Goal: Transaction & Acquisition: Purchase product/service

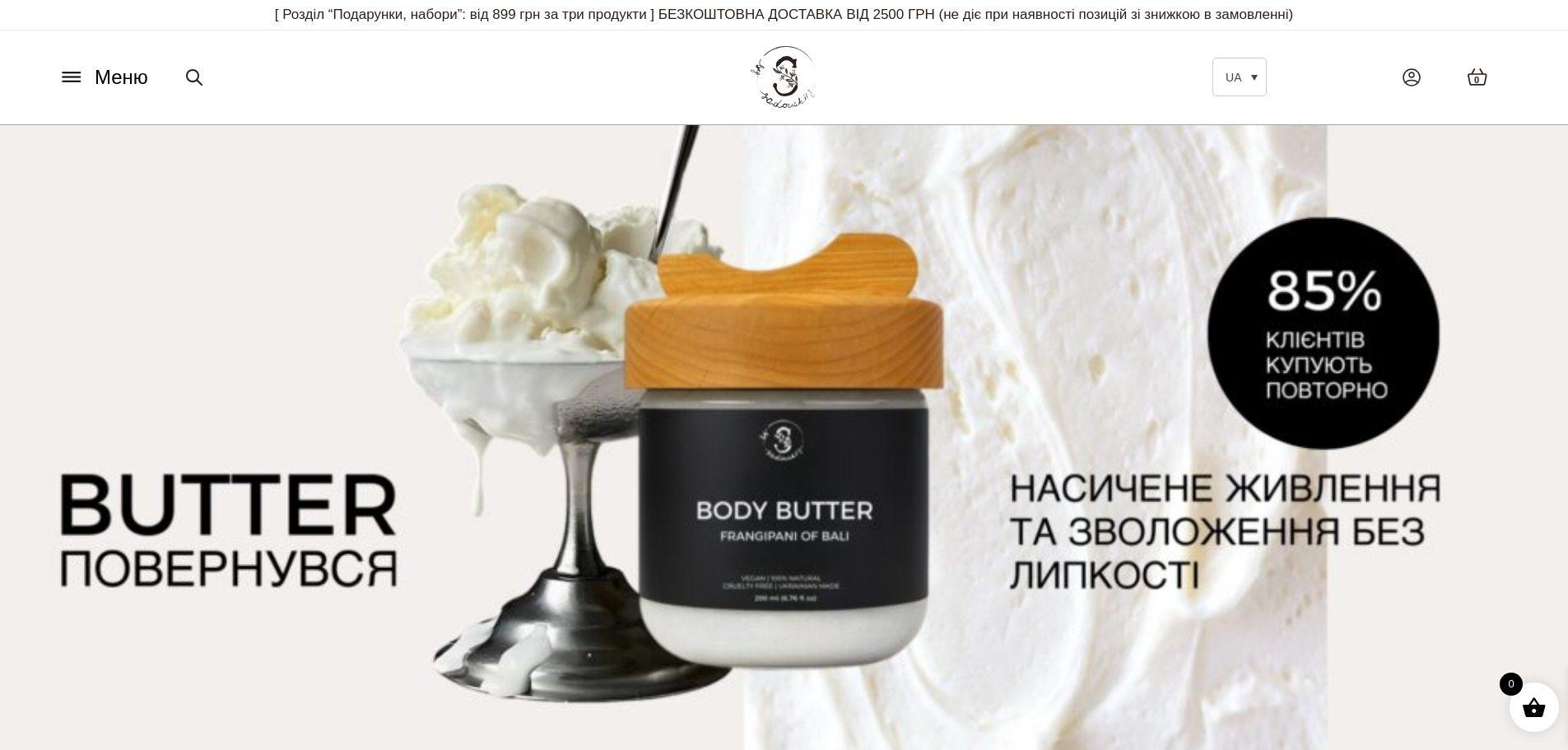
click at [68, 87] on button "Меню" at bounding box center [103, 77] width 99 height 32
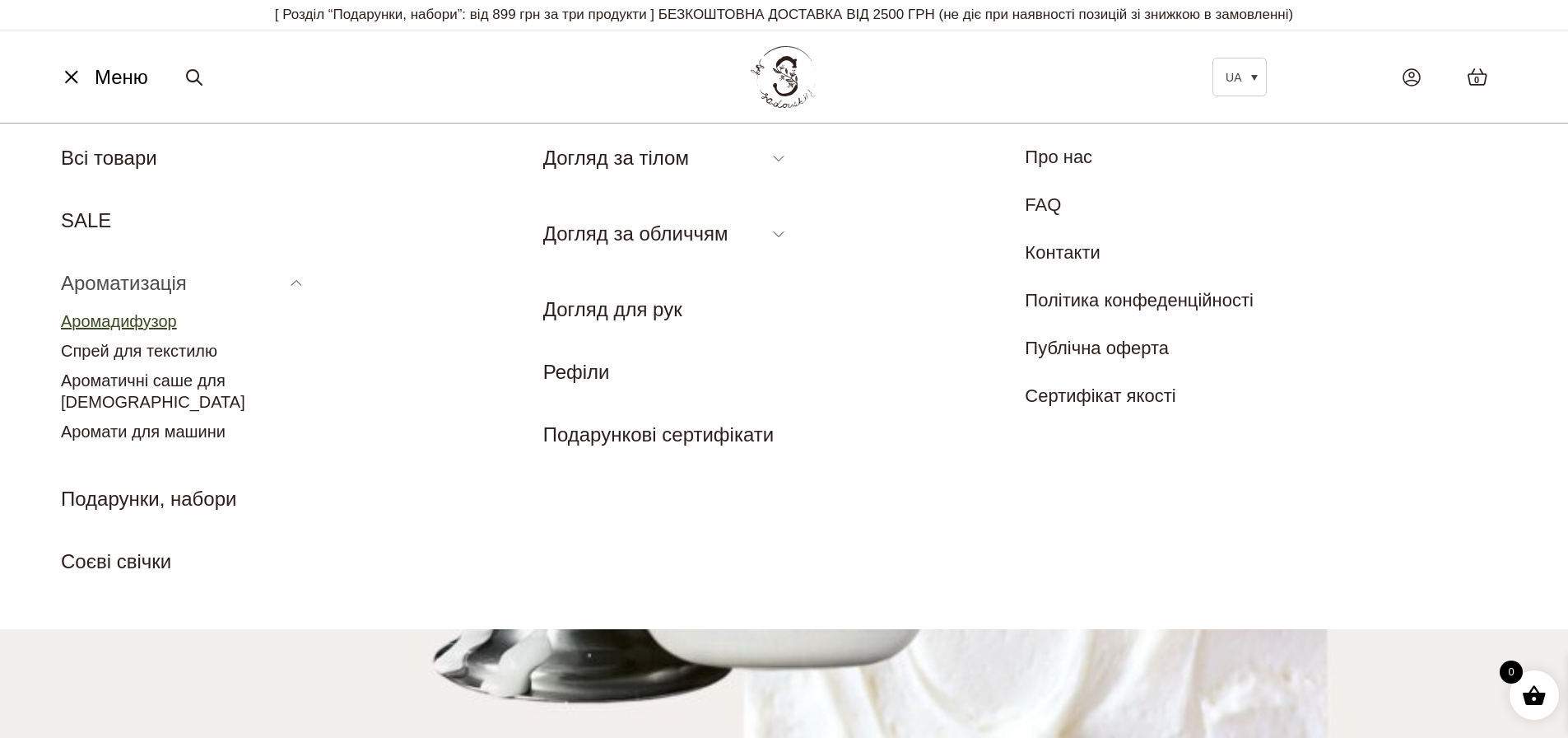
click at [130, 325] on link "Аромадифузор" at bounding box center [118, 321] width 117 height 18
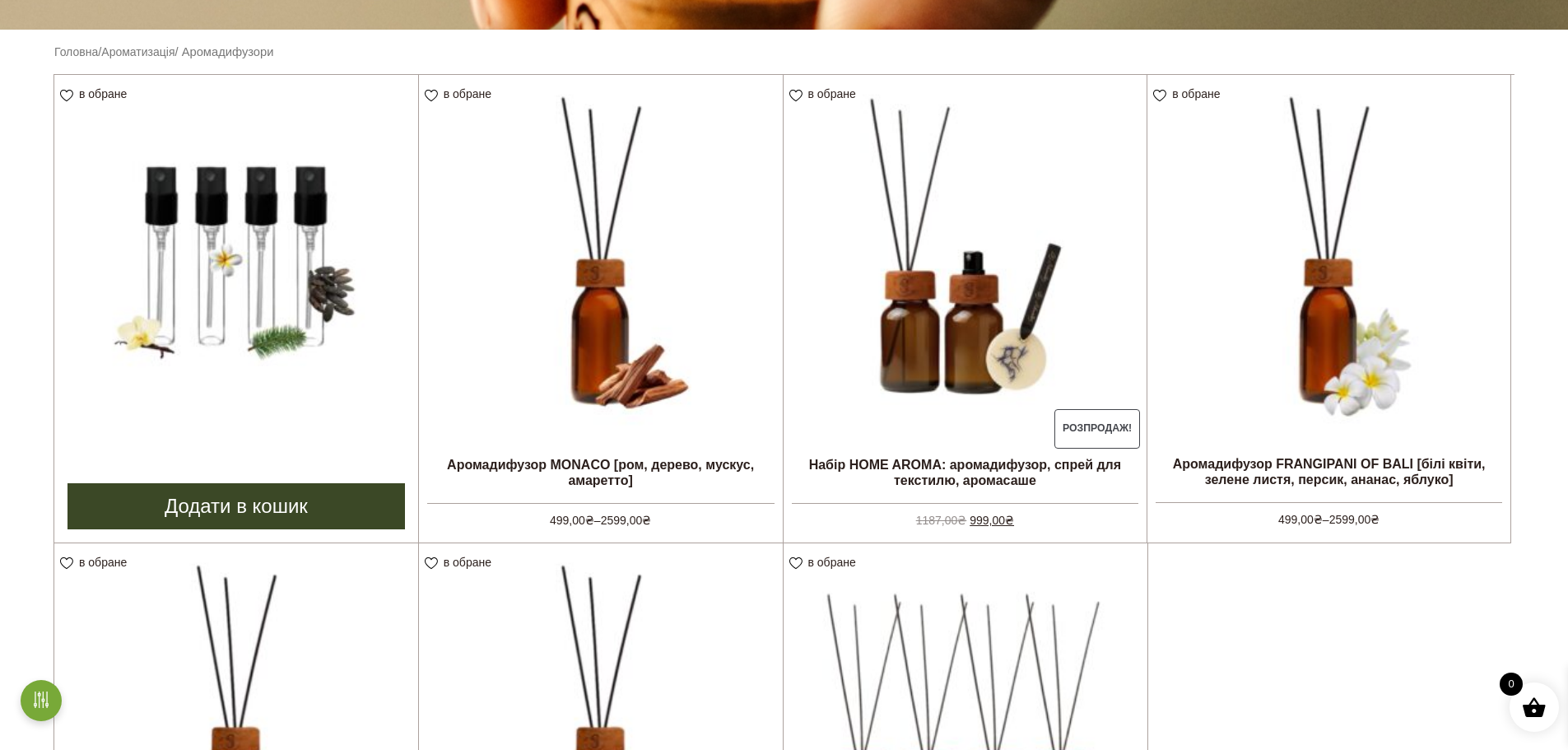
scroll to position [823, 0]
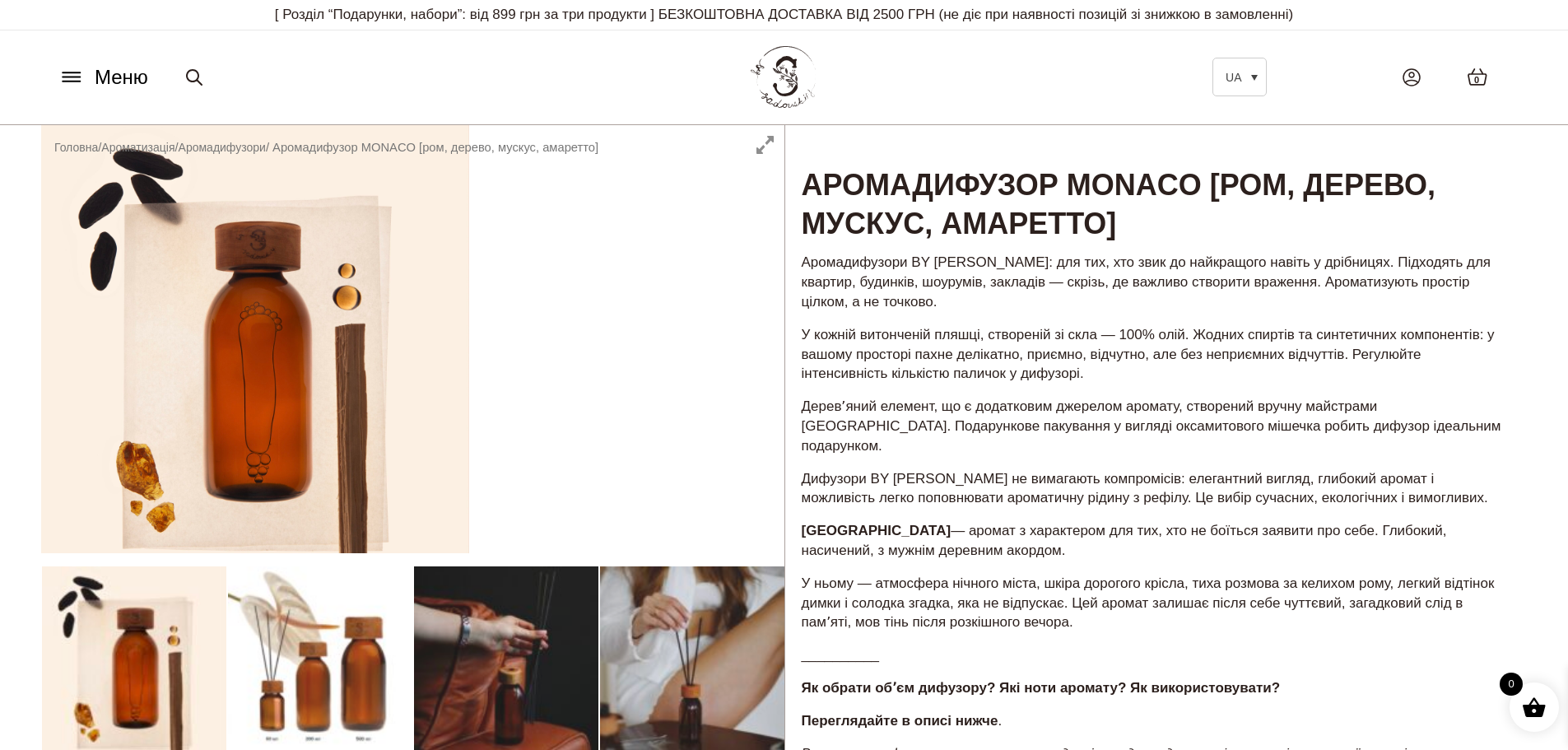
scroll to position [412, 0]
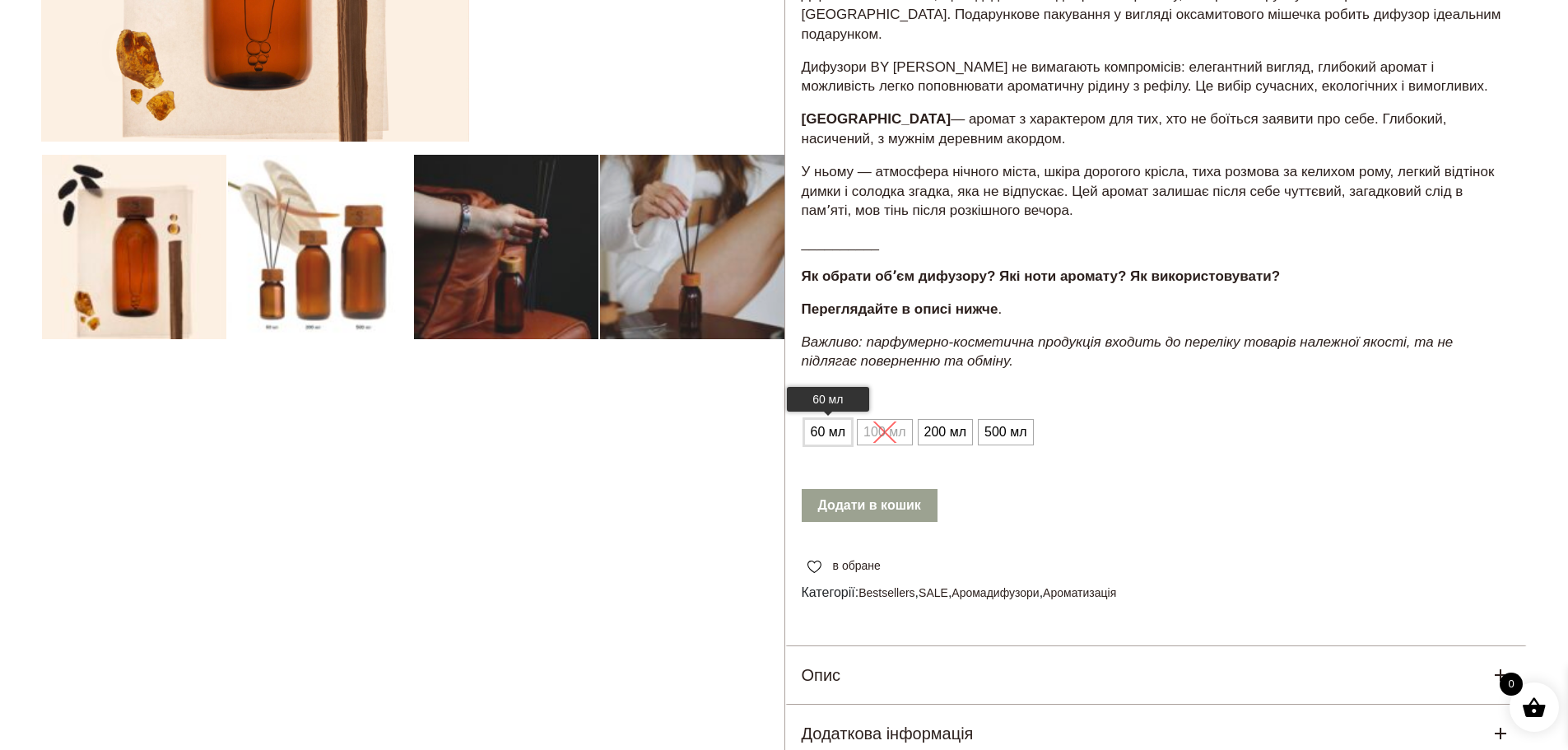
click at [826, 419] on span "60 мл" at bounding box center [828, 432] width 43 height 26
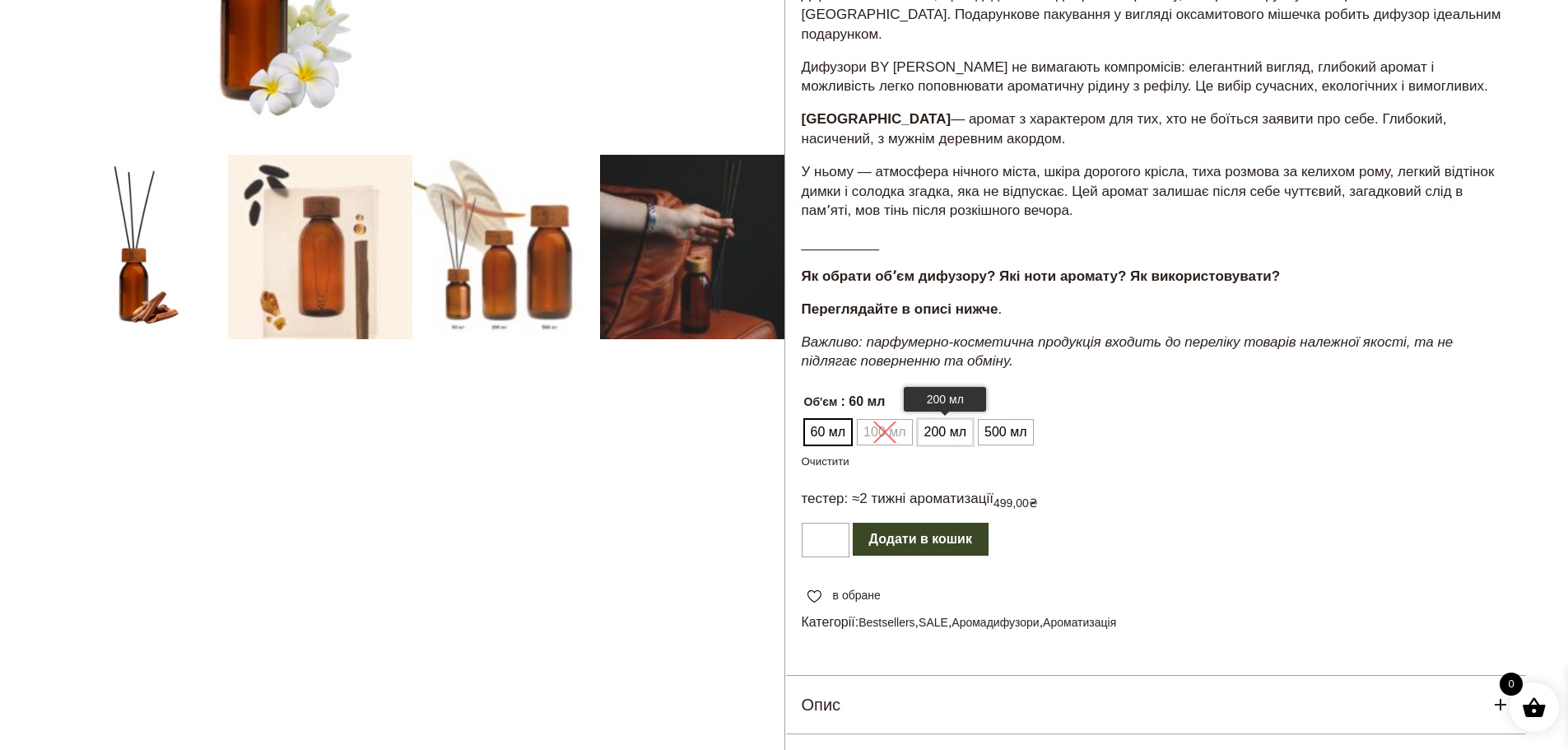
click at [949, 419] on span "200 мл" at bounding box center [946, 432] width 51 height 26
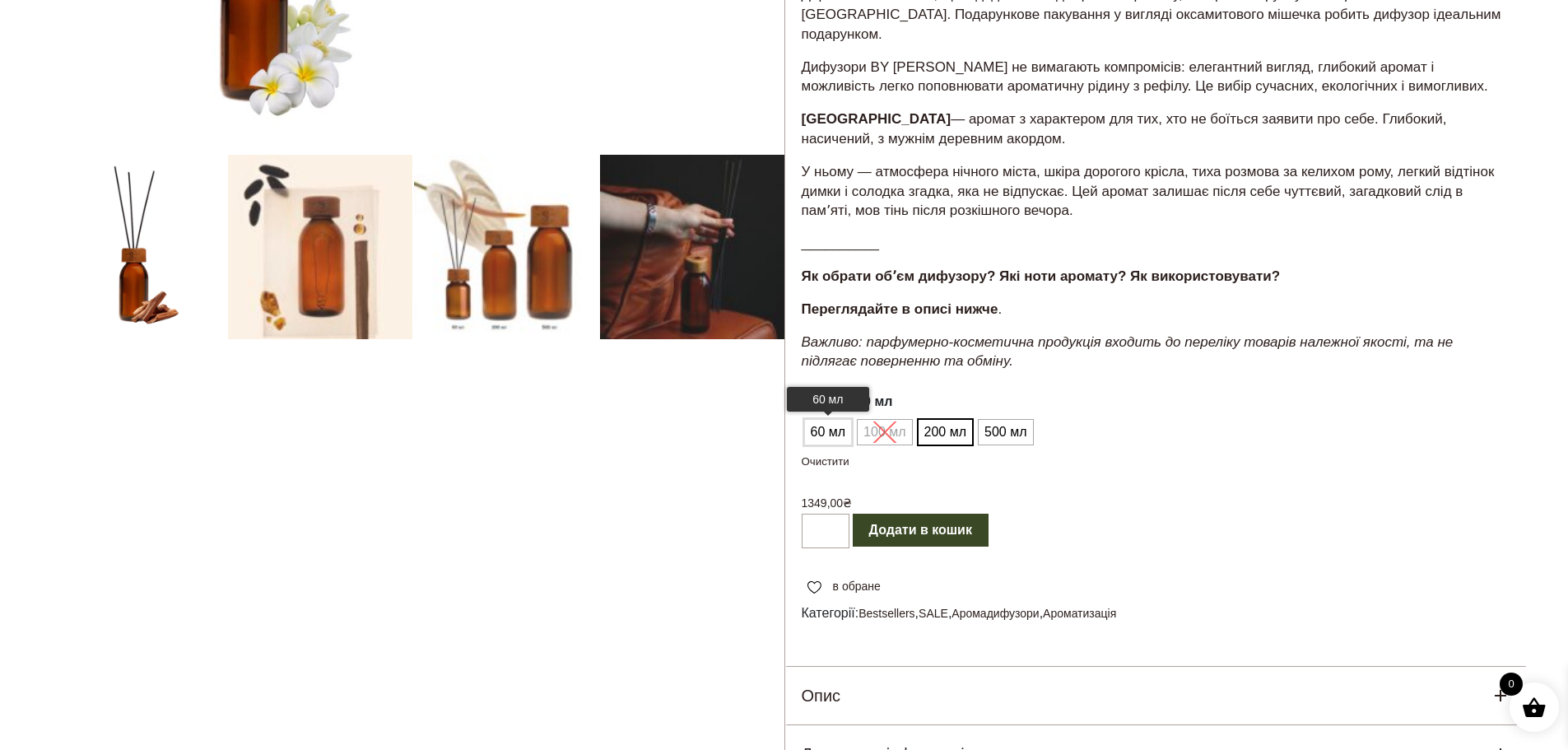
click at [830, 419] on span "60 мл" at bounding box center [828, 432] width 43 height 26
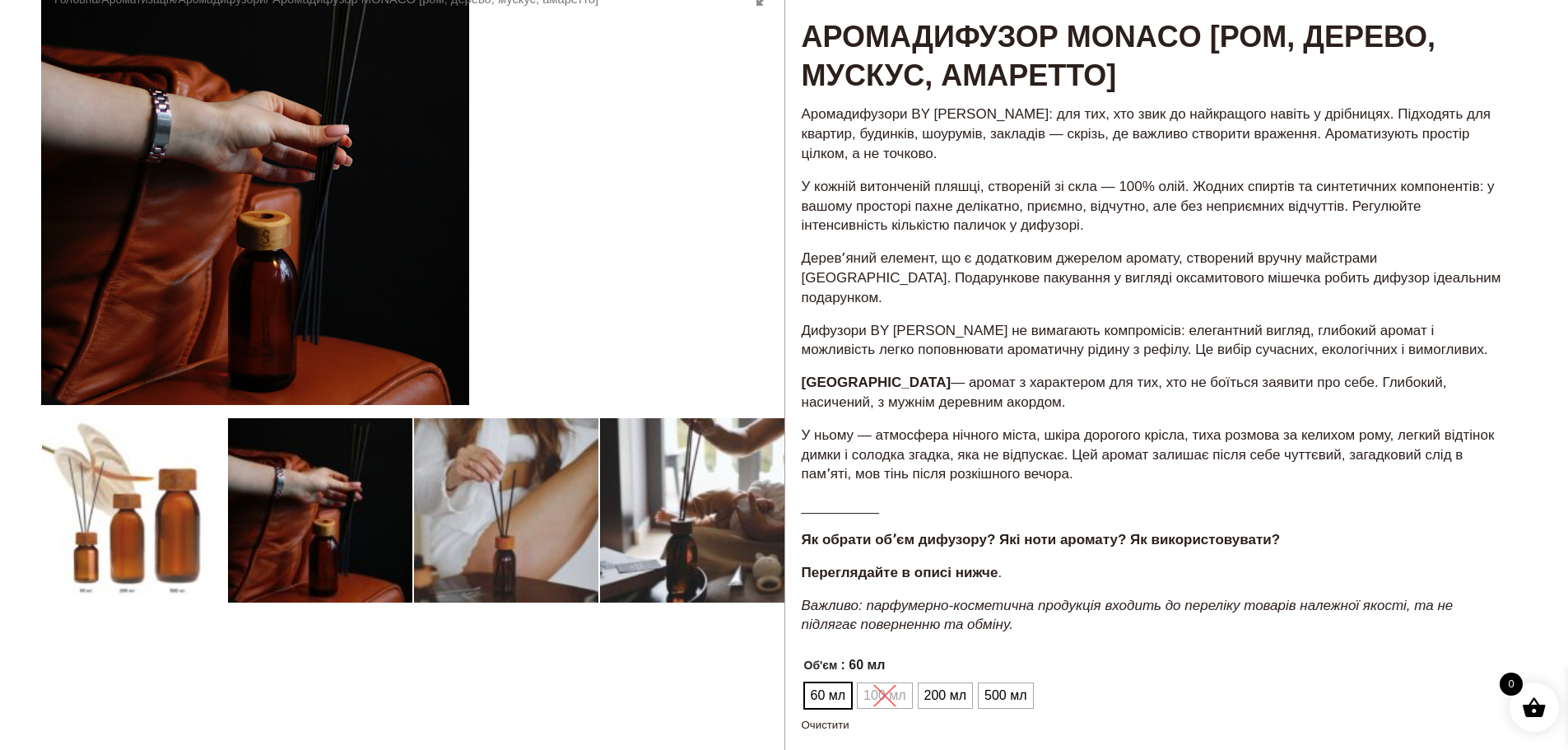
scroll to position [164, 0]
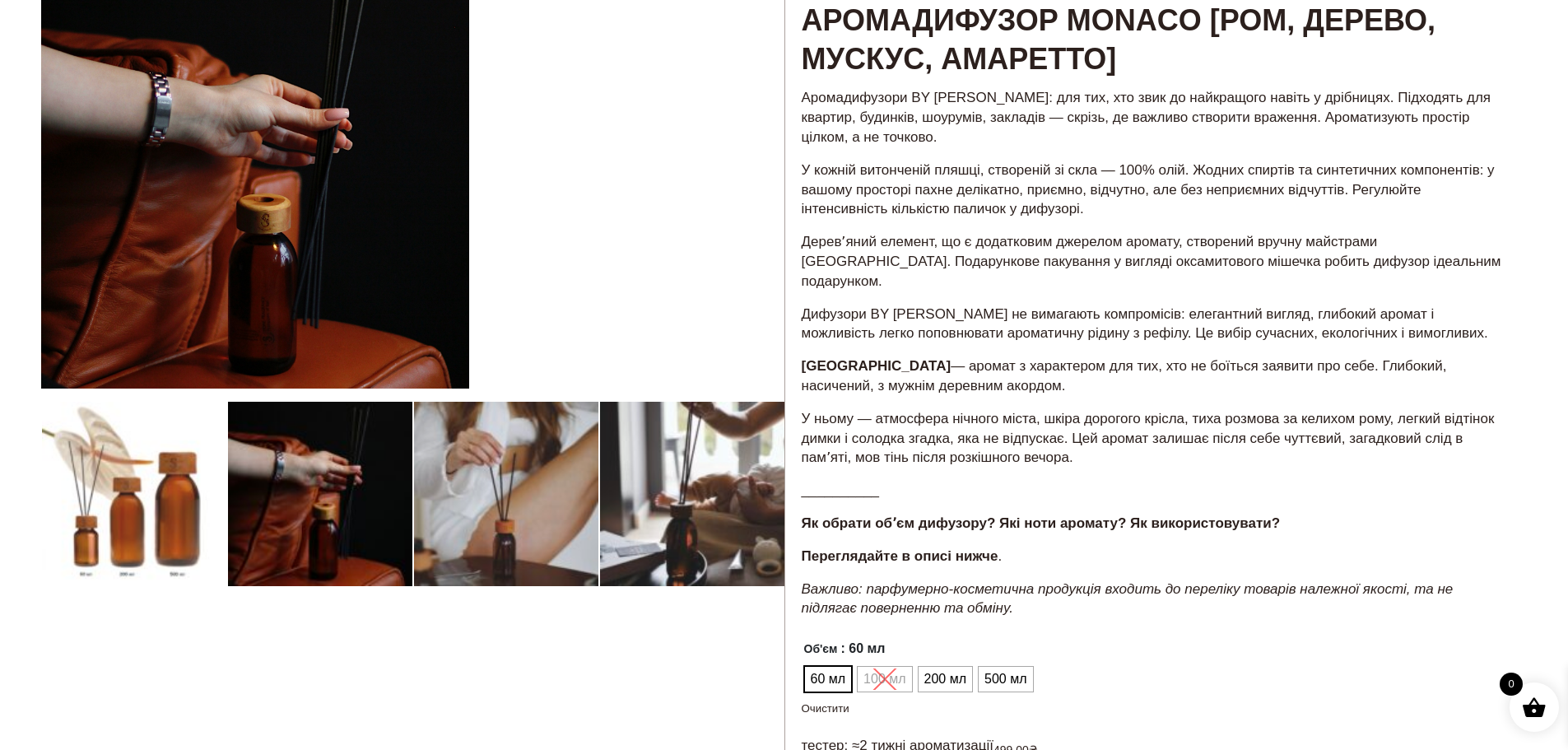
click at [128, 498] on div at bounding box center [413, 530] width 743 height 1139
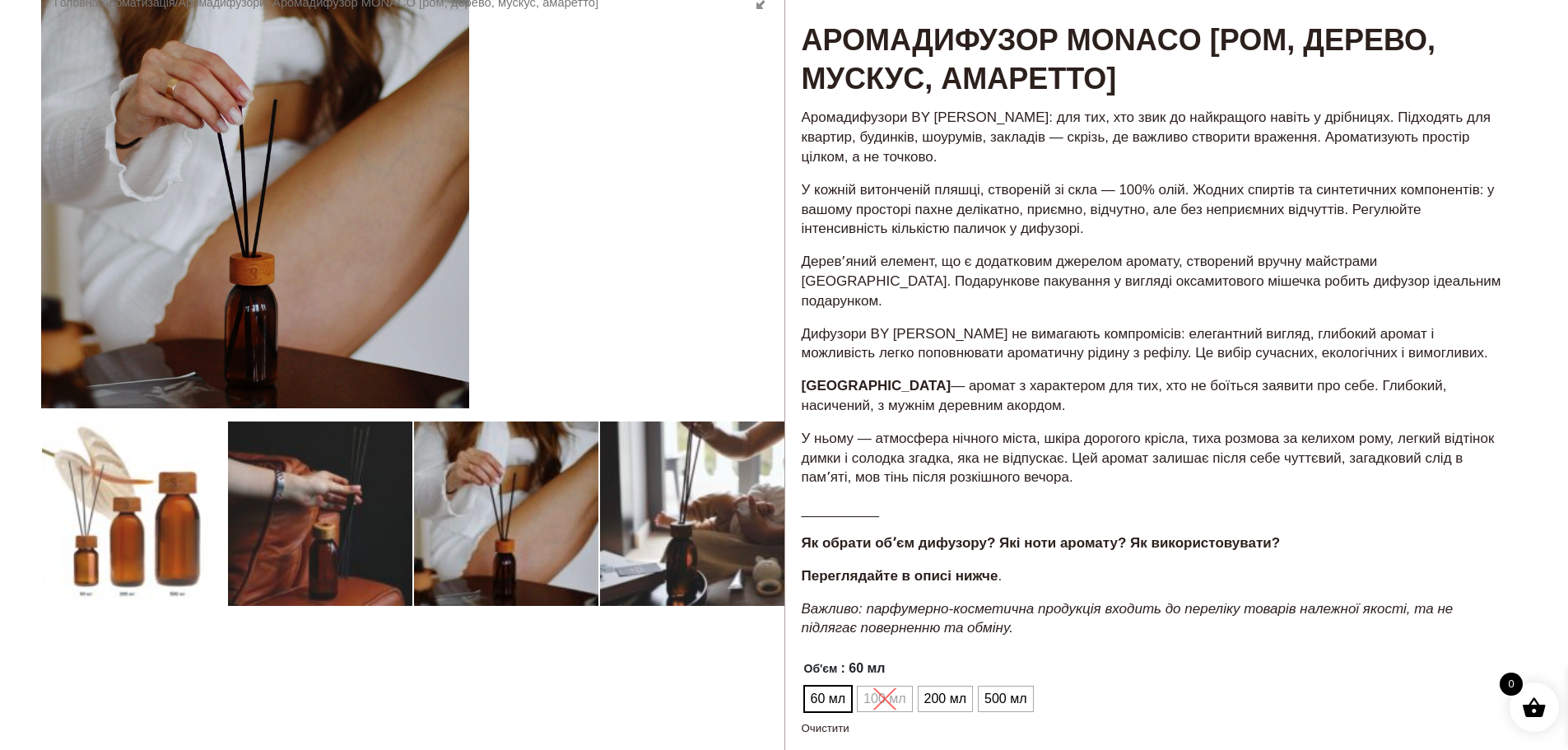
scroll to position [82, 0]
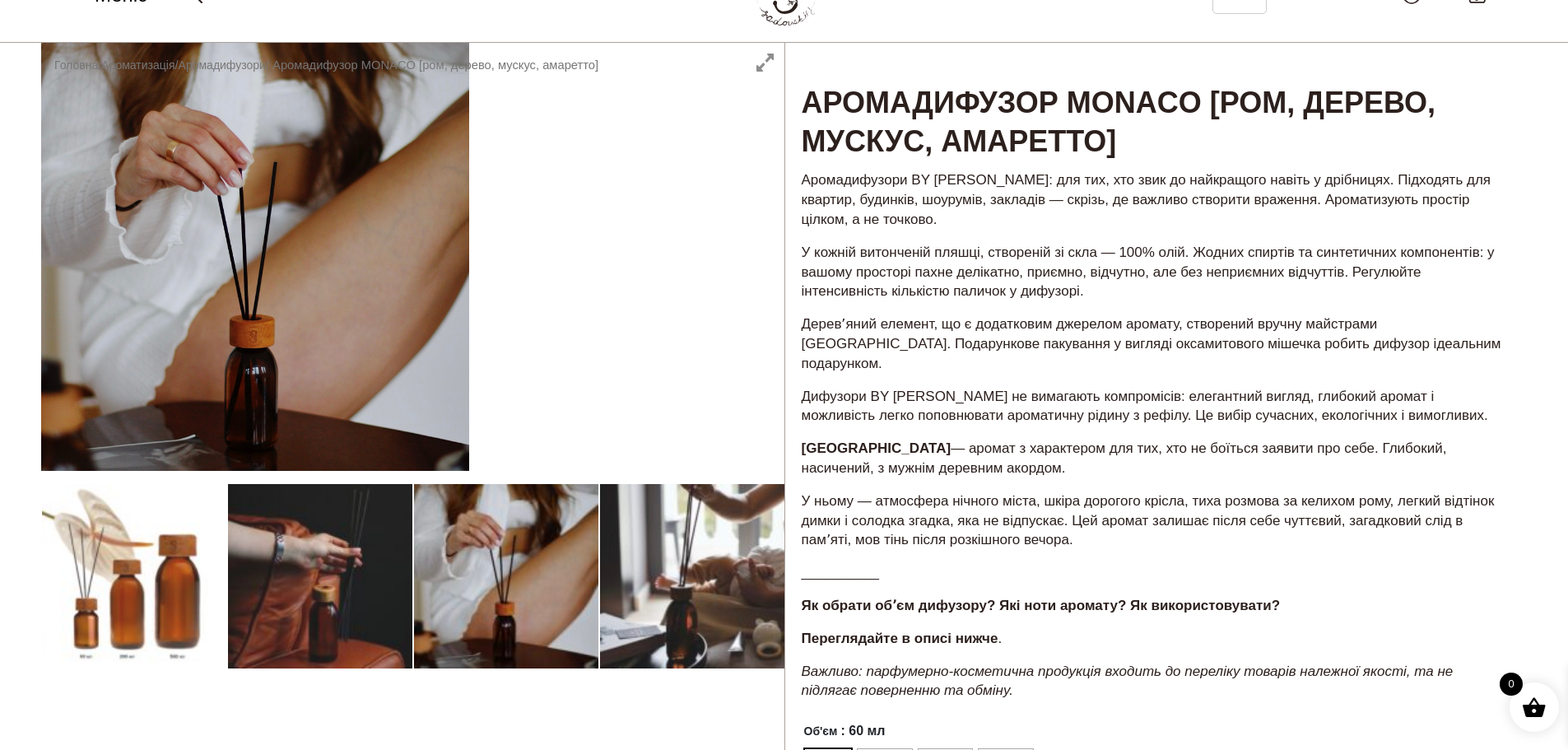
click at [128, 600] on div at bounding box center [413, 612] width 743 height 1139
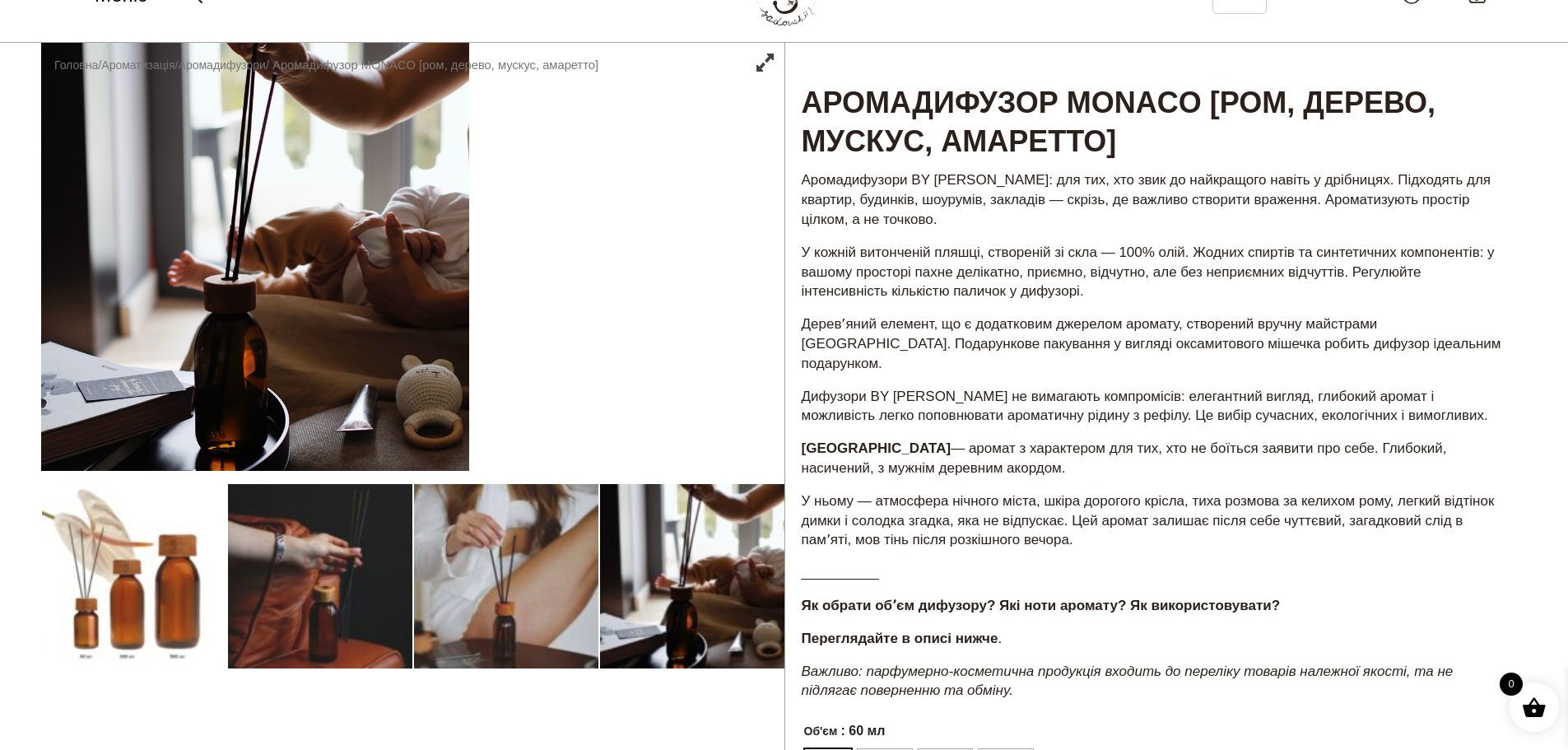
click at [154, 589] on div at bounding box center [413, 612] width 743 height 1139
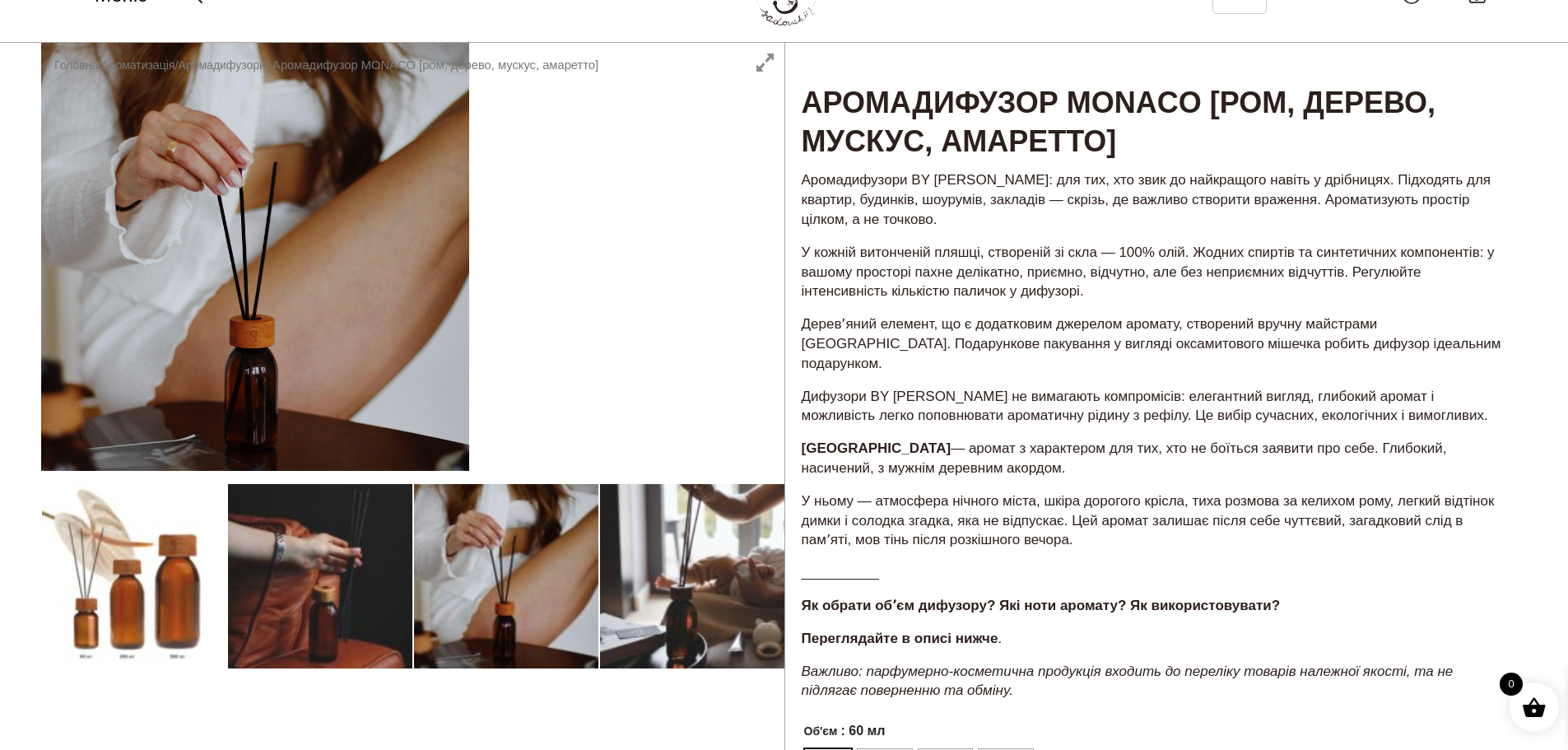
click at [212, 586] on div at bounding box center [413, 612] width 743 height 1139
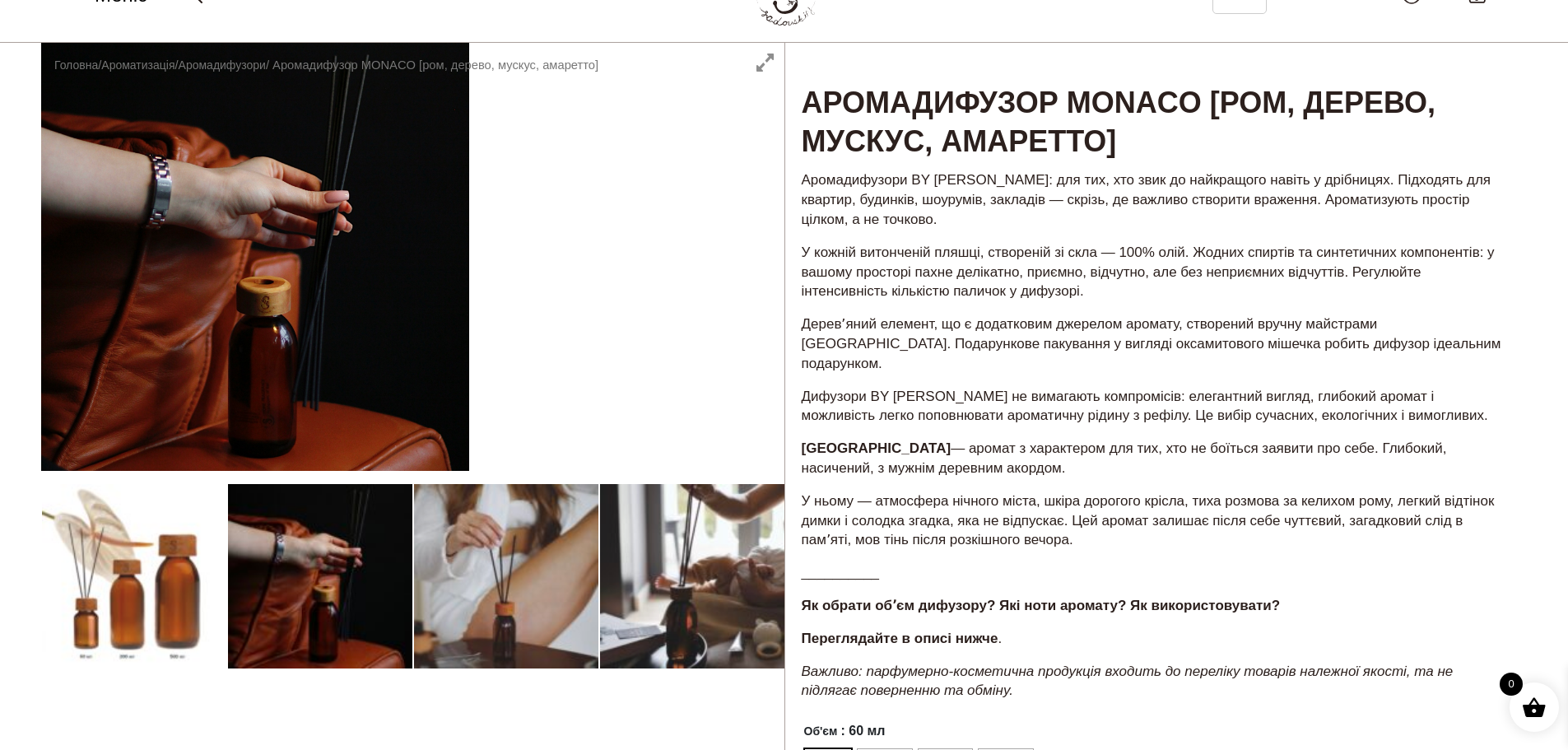
drag, startPoint x: 305, startPoint y: 270, endPoint x: 547, endPoint y: 275, distance: 242.1
click at [553, 269] on div at bounding box center [413, 612] width 743 height 1139
click at [135, 559] on div at bounding box center [413, 612] width 743 height 1139
click at [1015, 286] on p "У кожній витонченій пляшці, створеній зі скла — 100% олій. Жодних спиртів та си…" at bounding box center [1157, 272] width 710 height 59
